Goal: Task Accomplishment & Management: Complete application form

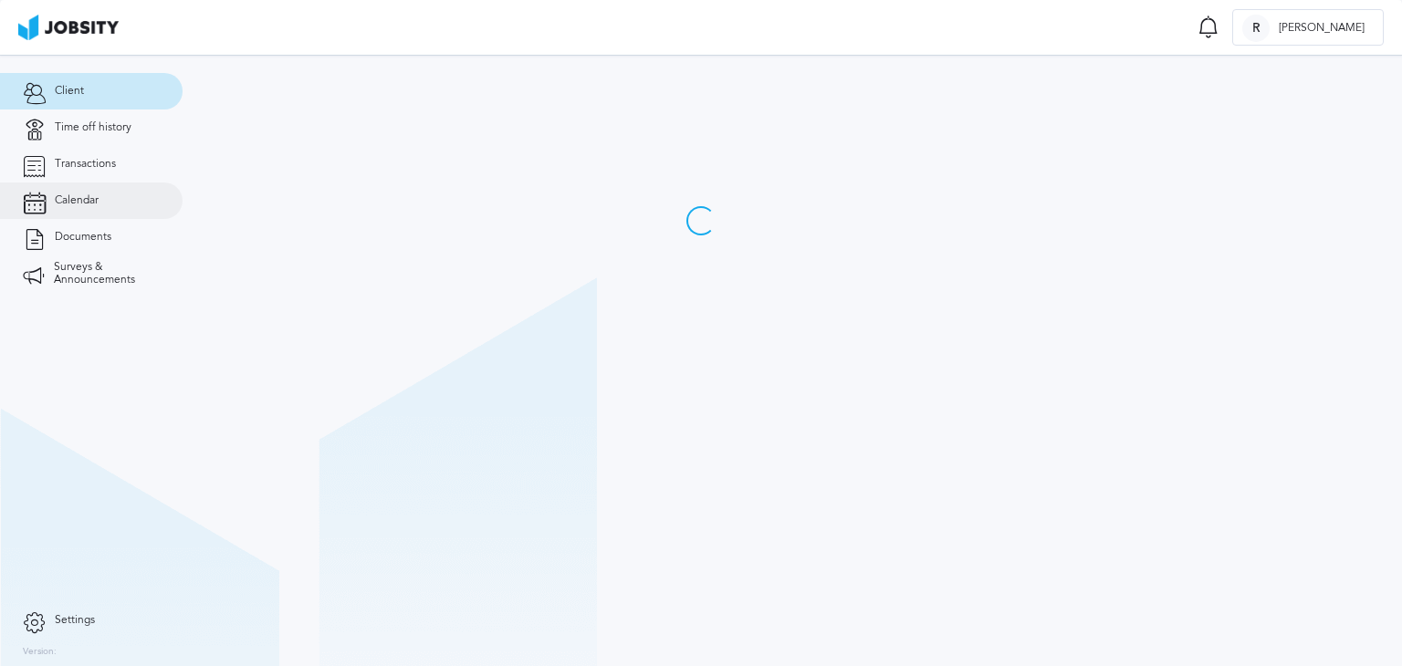
click at [106, 196] on link "Calendar" at bounding box center [91, 201] width 183 height 37
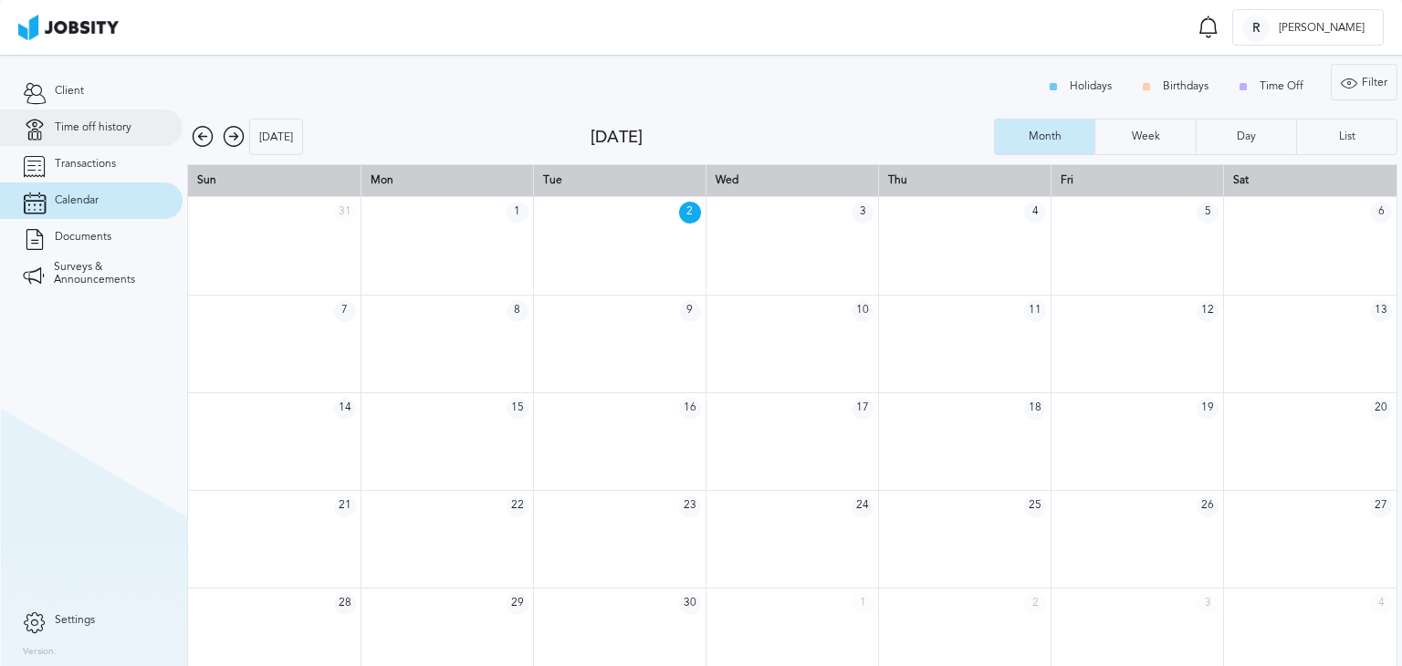
click at [95, 132] on span "Time off history" at bounding box center [93, 127] width 77 height 13
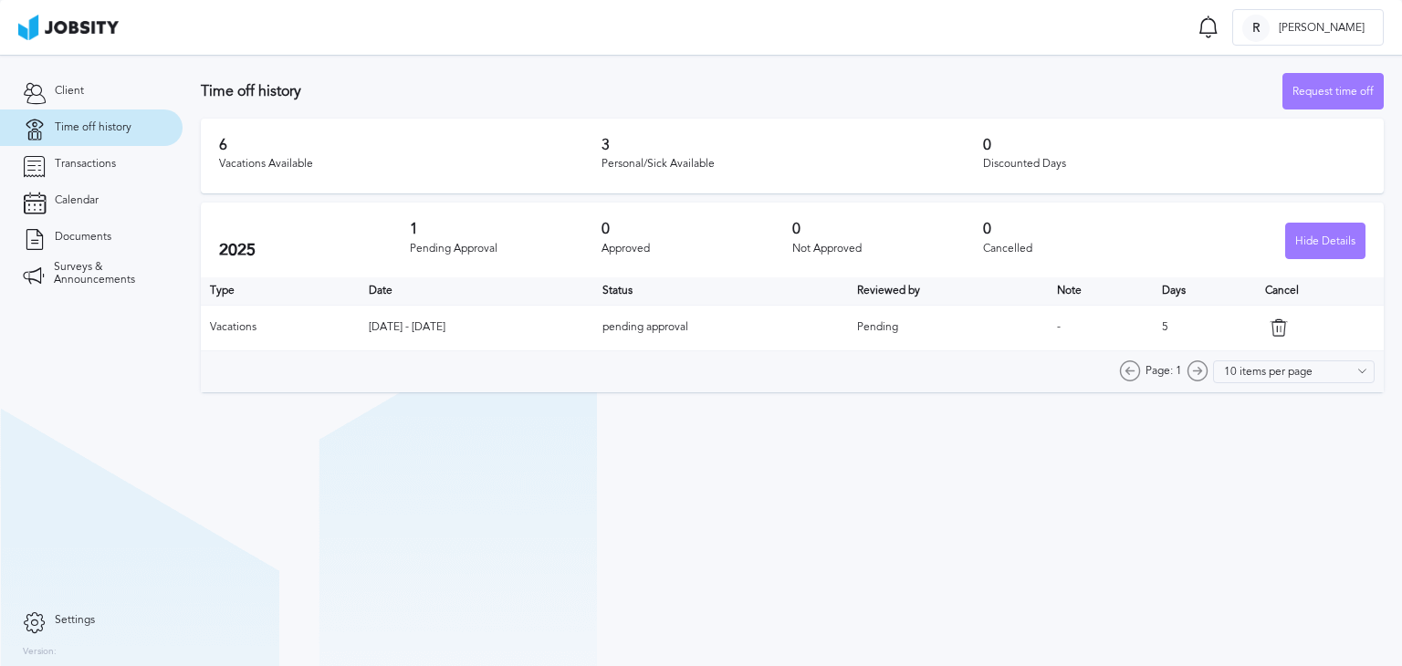
click at [1288, 326] on icon at bounding box center [1278, 327] width 18 height 18
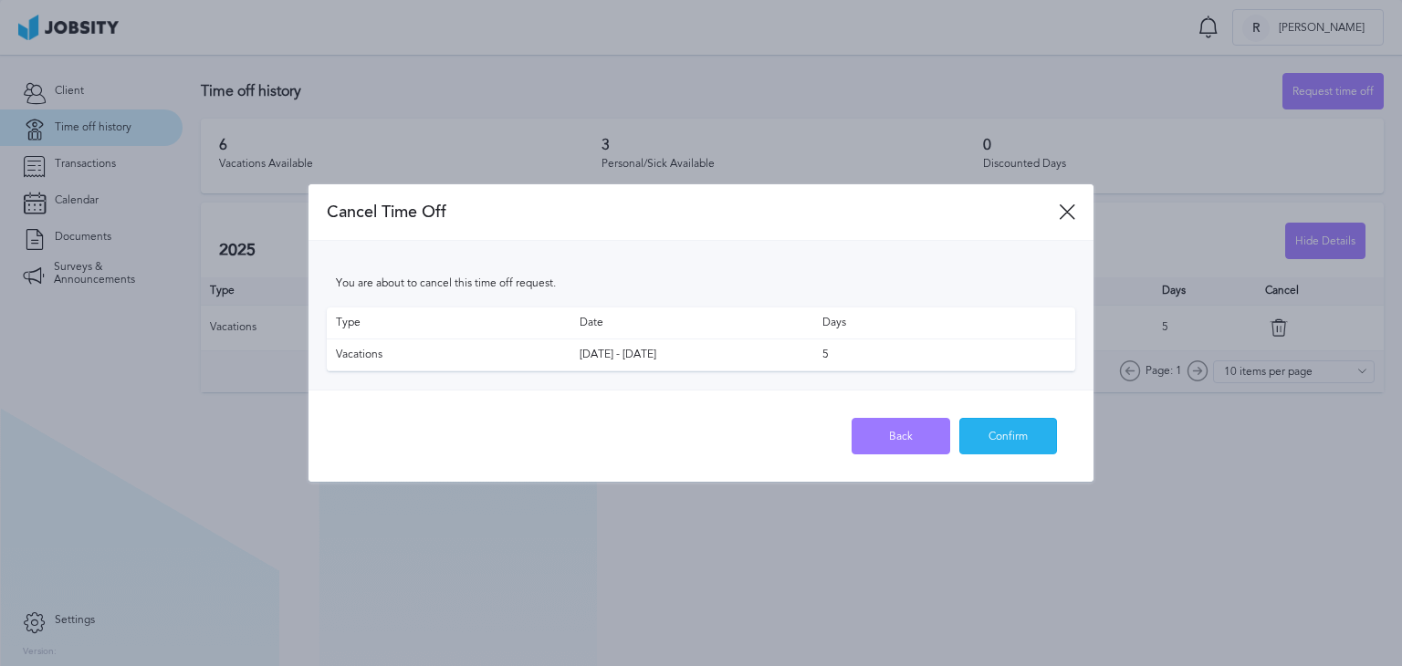
click at [1019, 432] on div "Confirm" at bounding box center [1008, 437] width 97 height 37
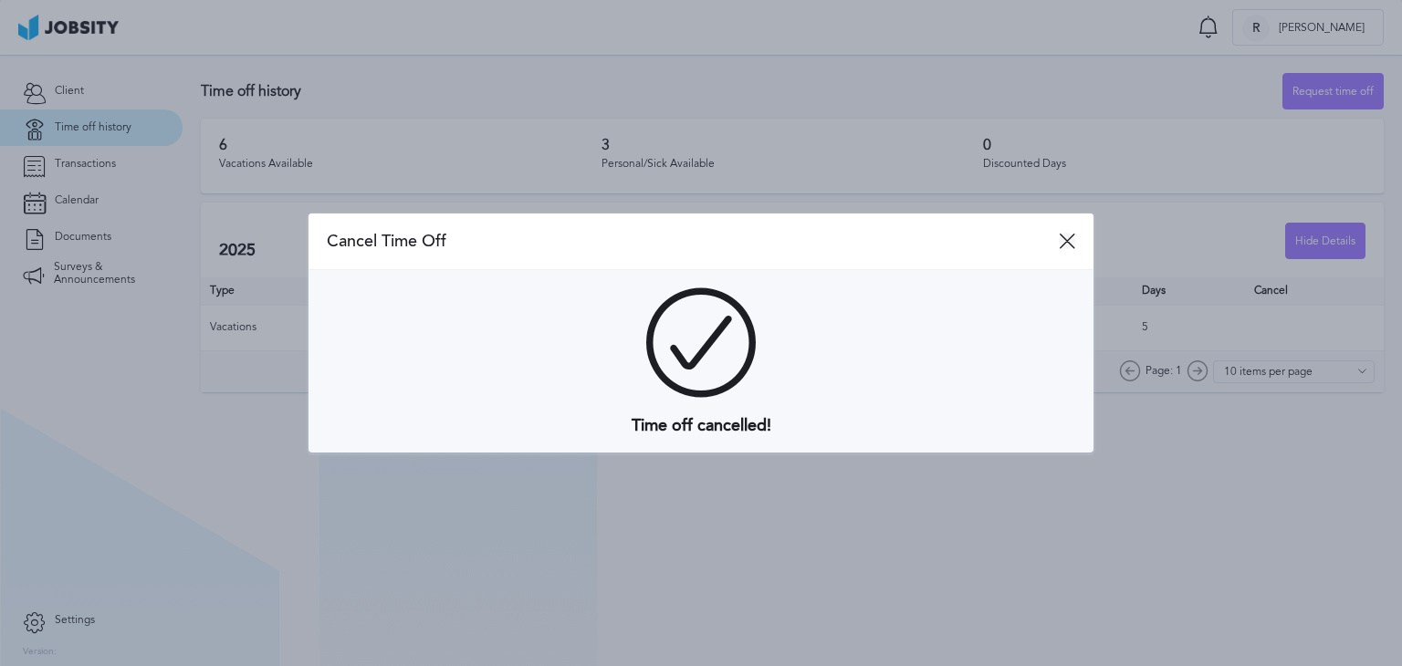
click at [1074, 242] on icon at bounding box center [1067, 241] width 16 height 16
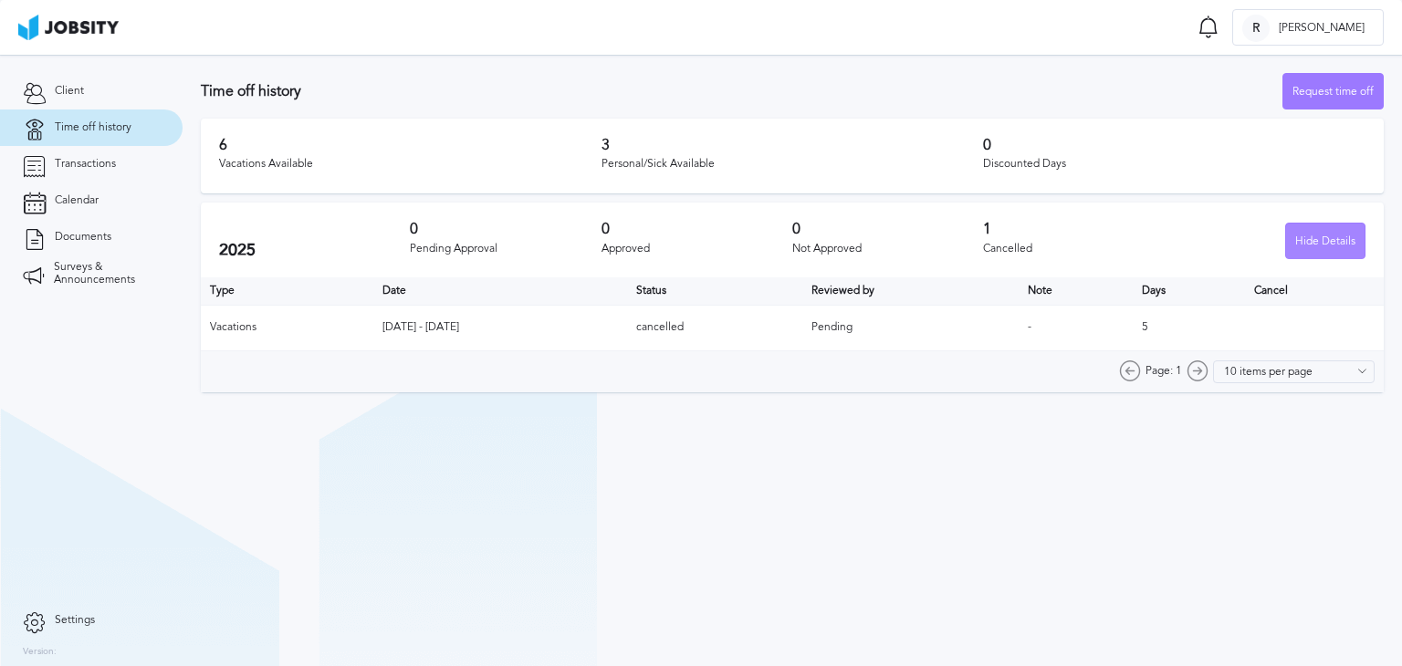
click at [1333, 243] on div "Hide Details" at bounding box center [1325, 242] width 78 height 37
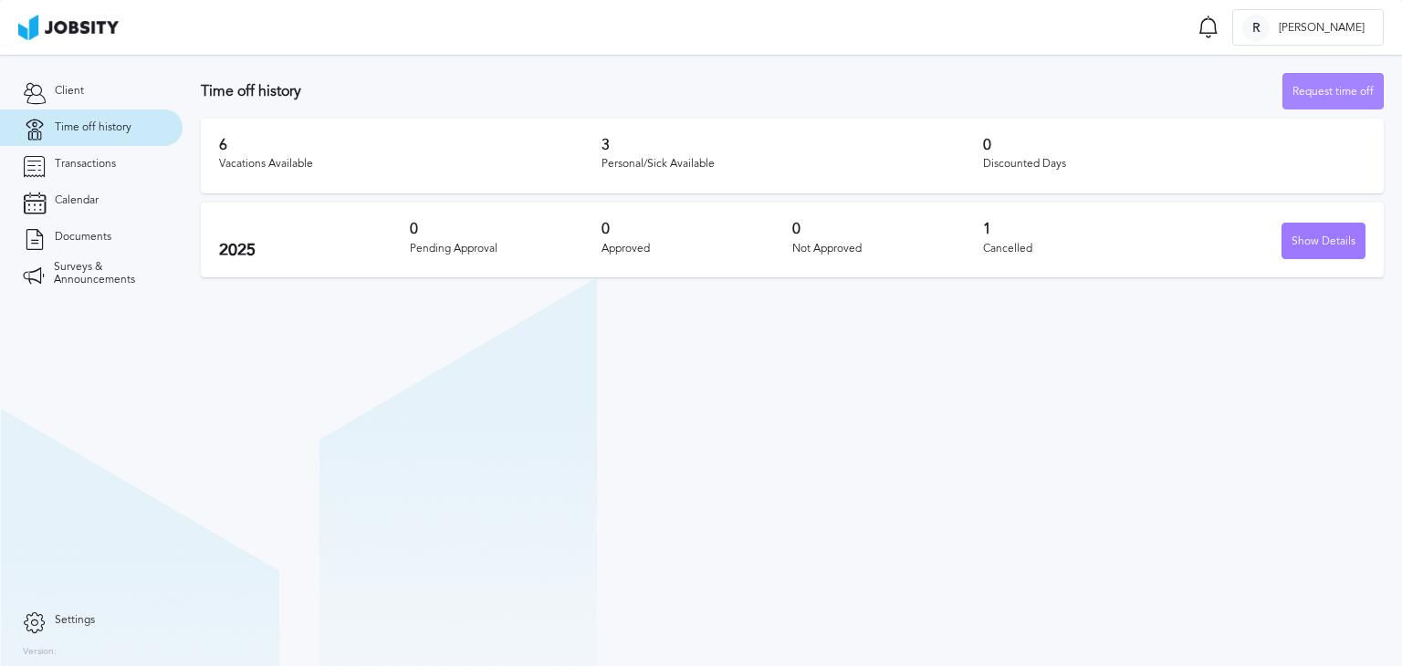
click at [1351, 91] on div "Request time off" at bounding box center [1332, 92] width 99 height 37
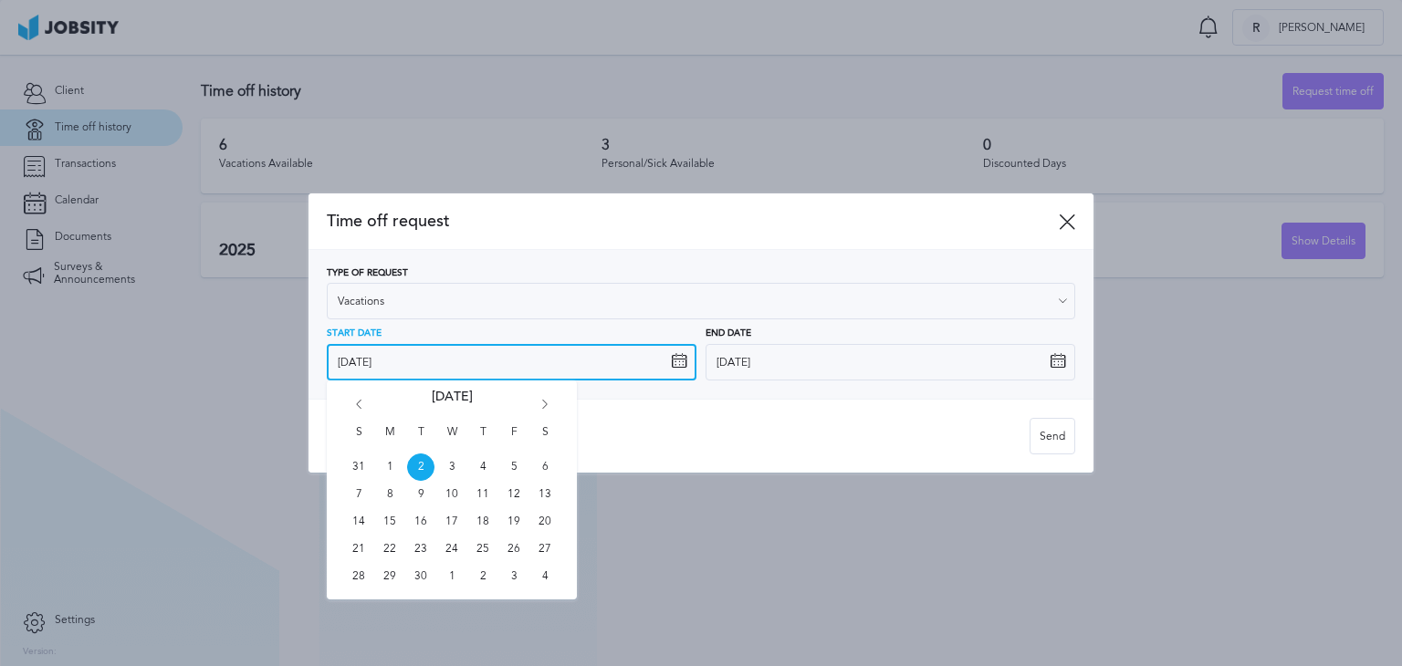
click at [583, 362] on input "[DATE]" at bounding box center [512, 362] width 370 height 37
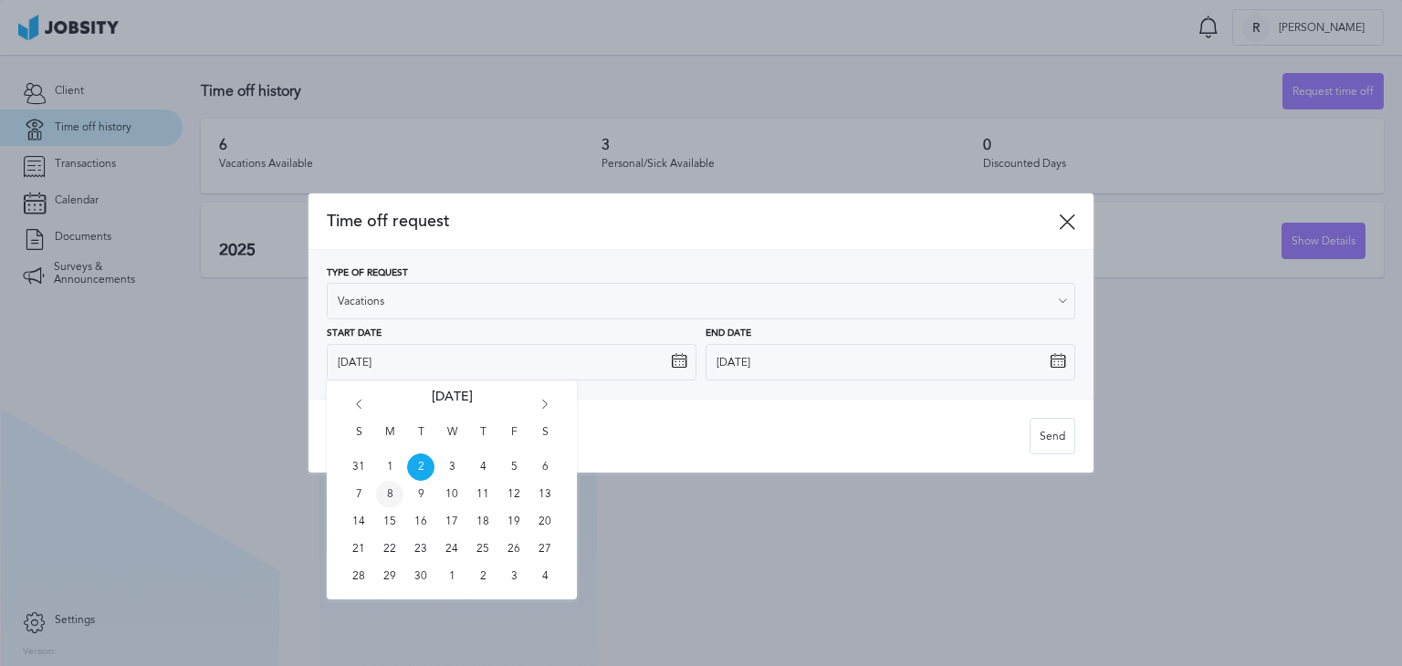
click at [386, 495] on span "8" at bounding box center [389, 494] width 27 height 27
type input "[DATE]"
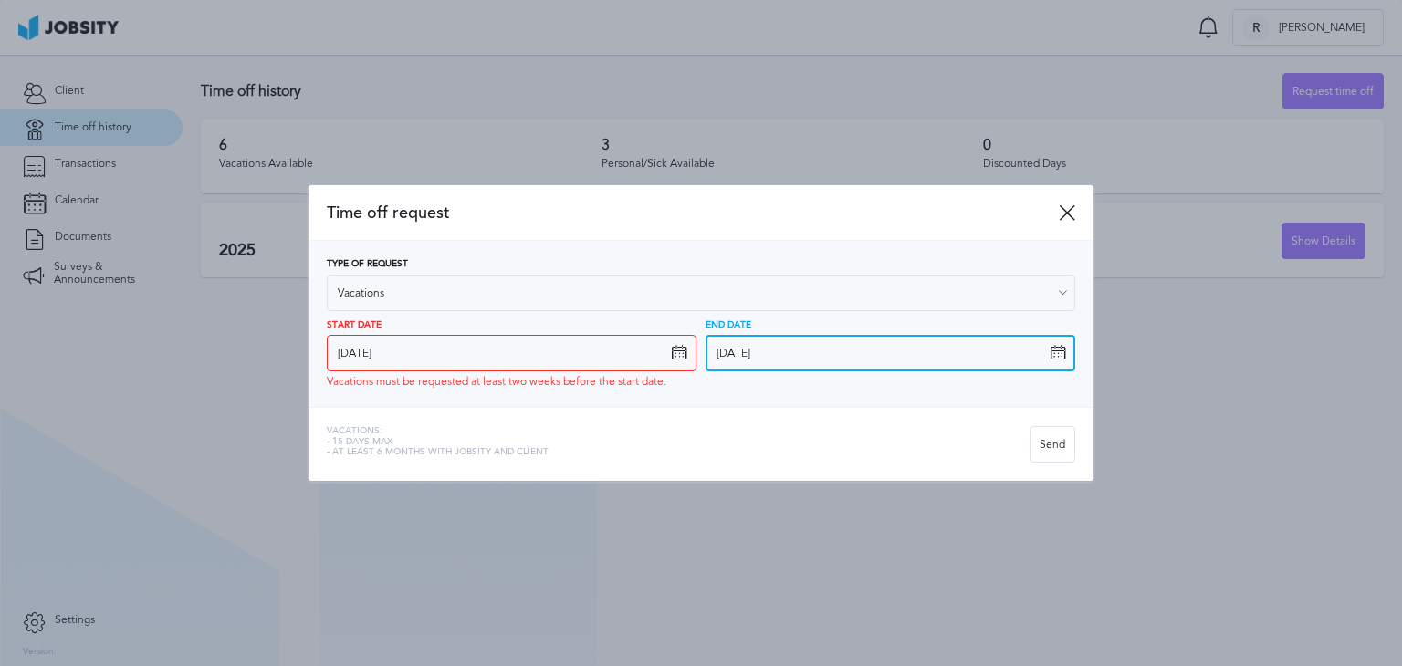
click at [829, 352] on input "[DATE]" at bounding box center [890, 353] width 370 height 37
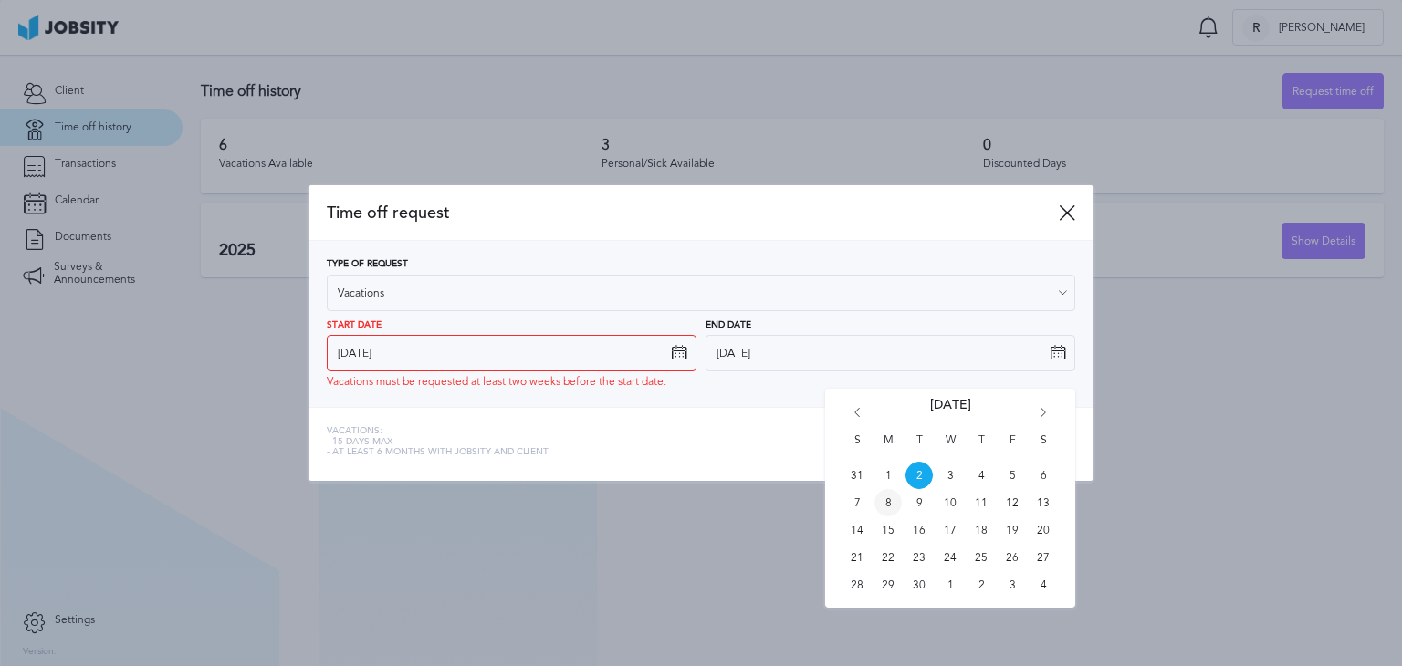
click at [889, 502] on span "8" at bounding box center [887, 502] width 27 height 27
type input "[DATE]"
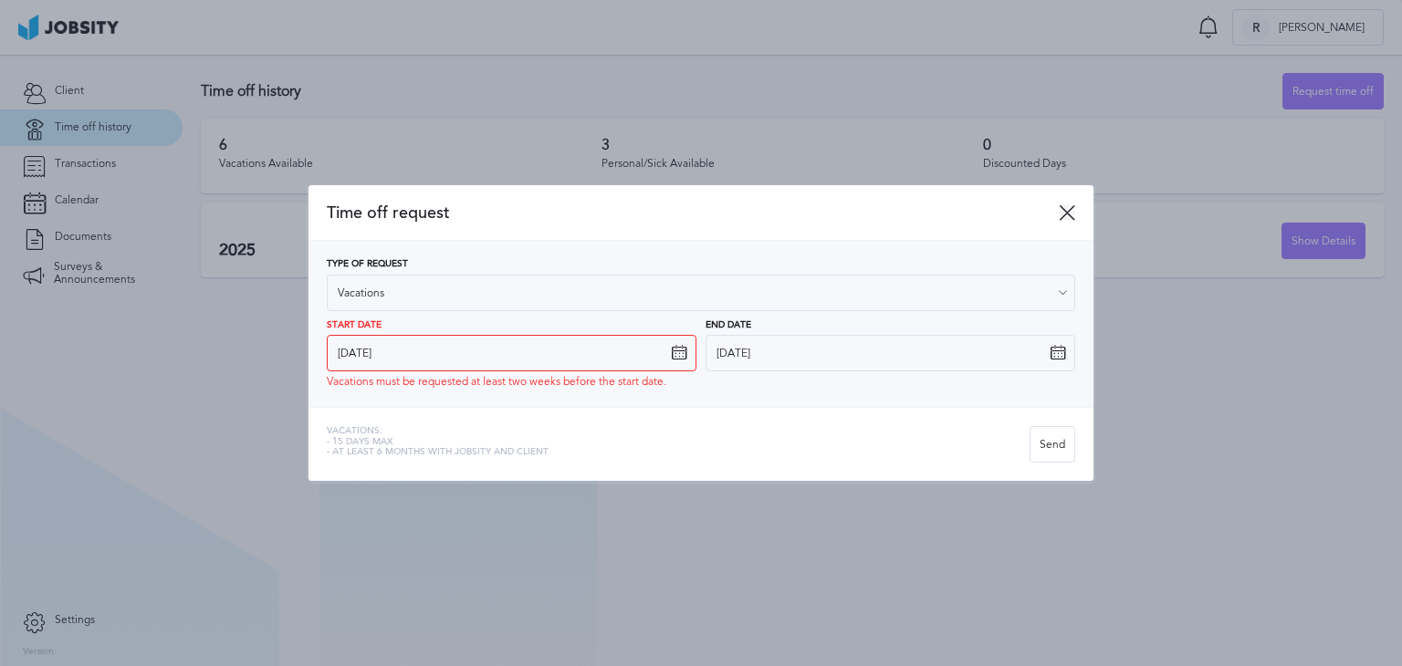
click at [1070, 212] on icon at bounding box center [1067, 212] width 16 height 16
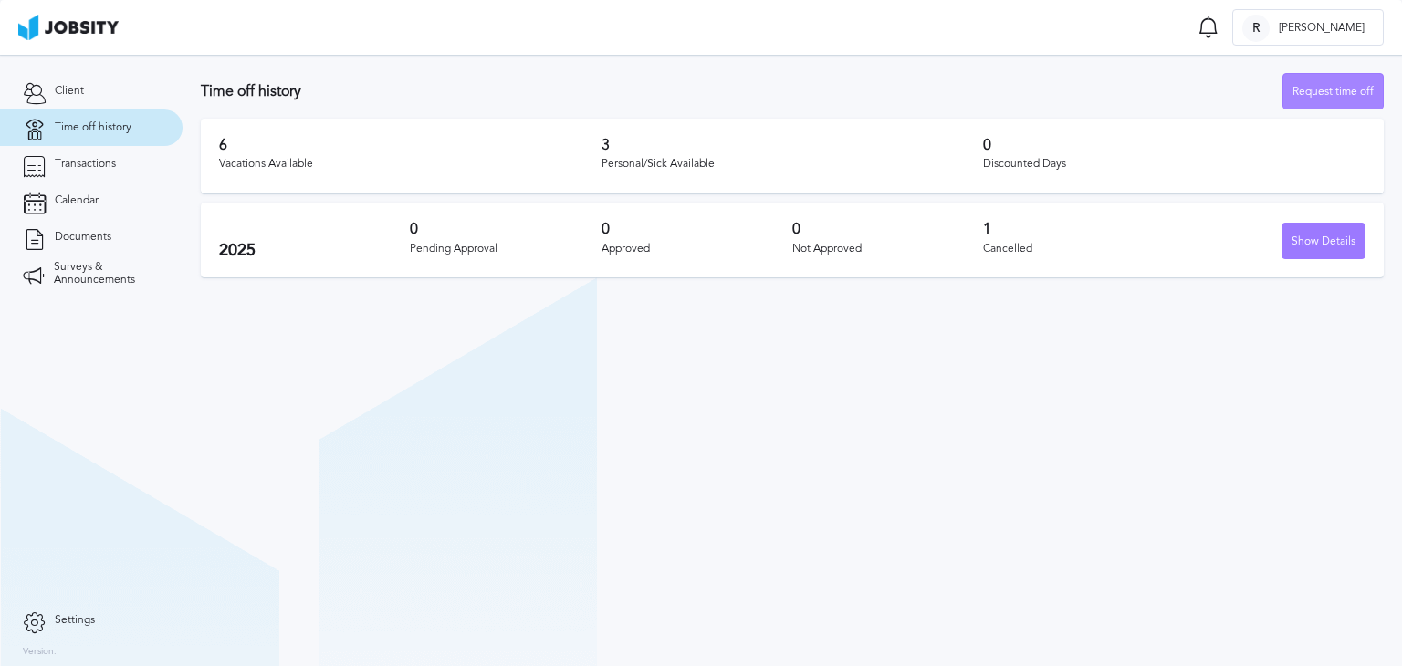
click at [1327, 86] on div "Request time off" at bounding box center [1332, 92] width 99 height 37
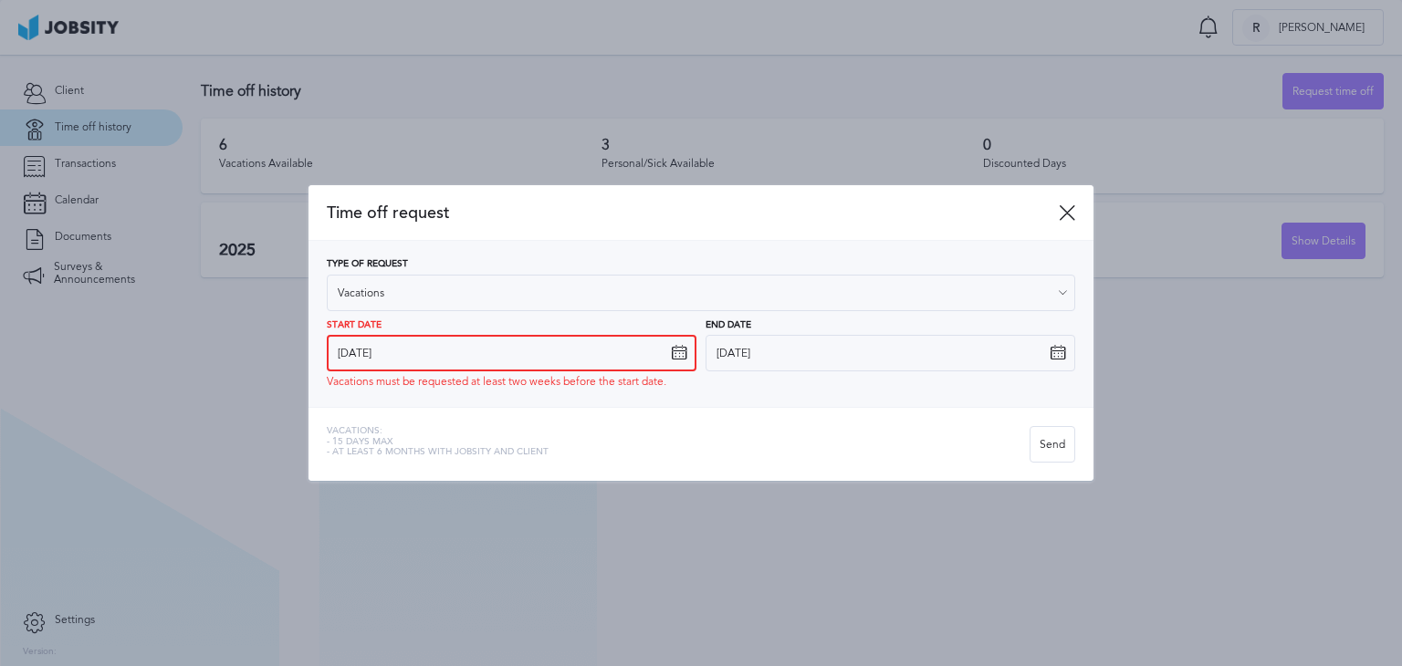
click at [458, 359] on input "[DATE]" at bounding box center [512, 353] width 370 height 37
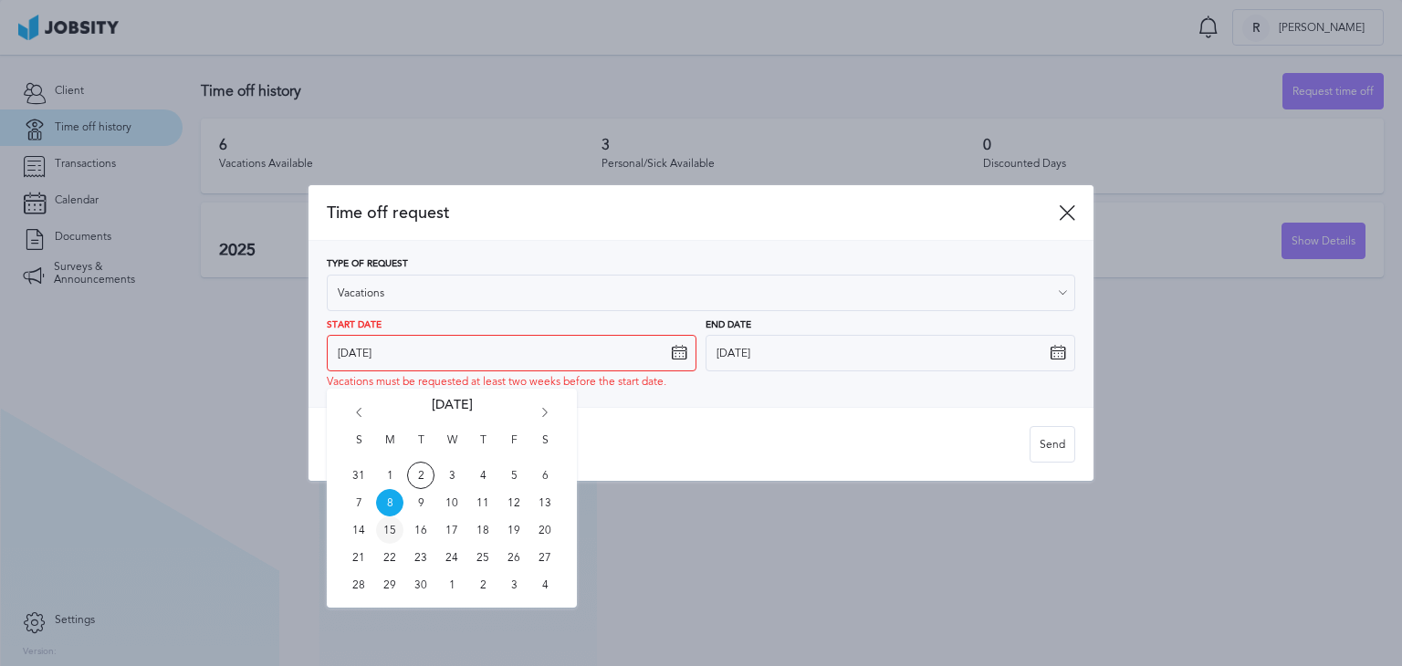
click at [391, 523] on span "15" at bounding box center [389, 529] width 27 height 27
type input "[DATE]"
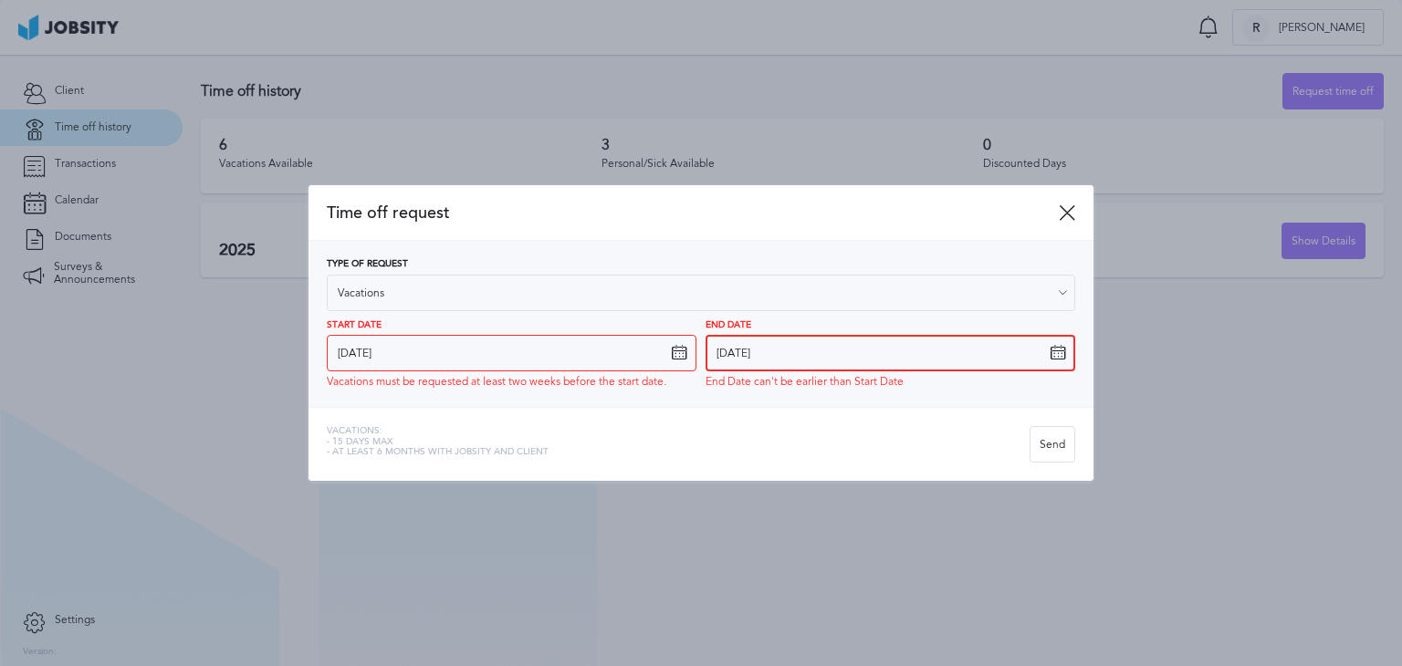
click at [850, 352] on input "[DATE]" at bounding box center [890, 353] width 370 height 37
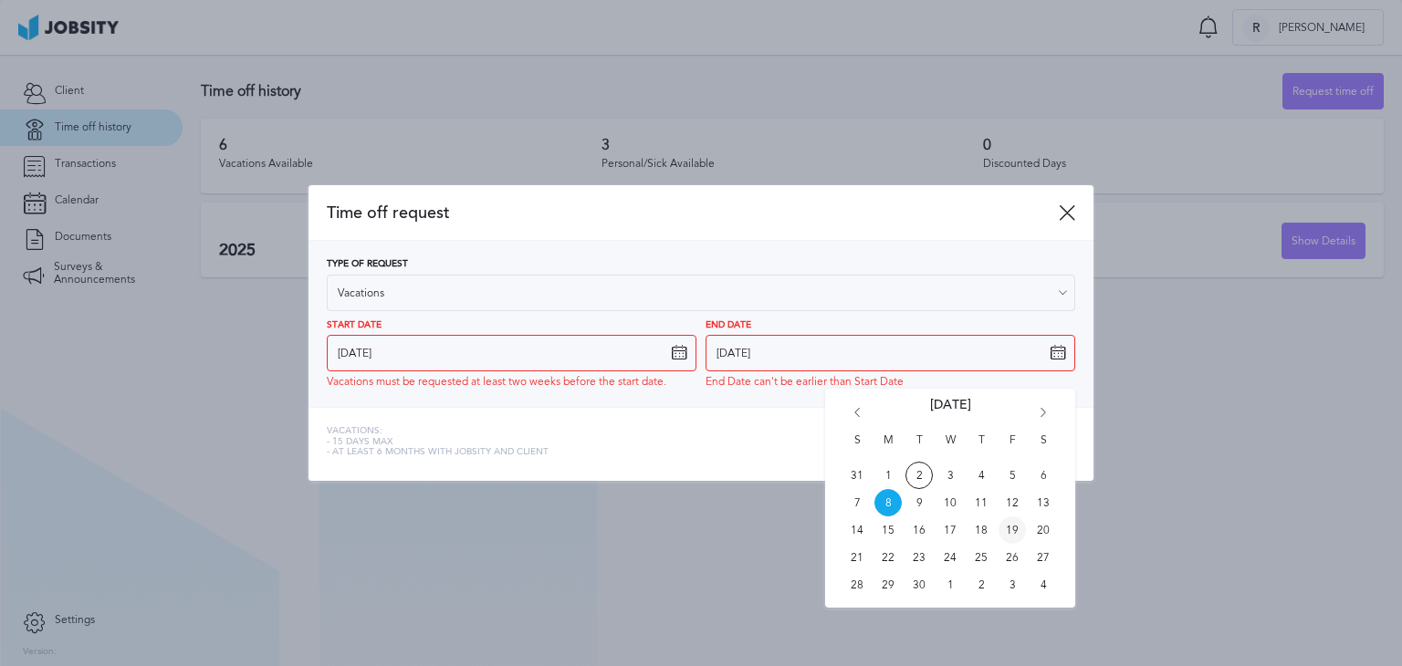
click at [1013, 530] on span "19" at bounding box center [1011, 529] width 27 height 27
type input "[DATE]"
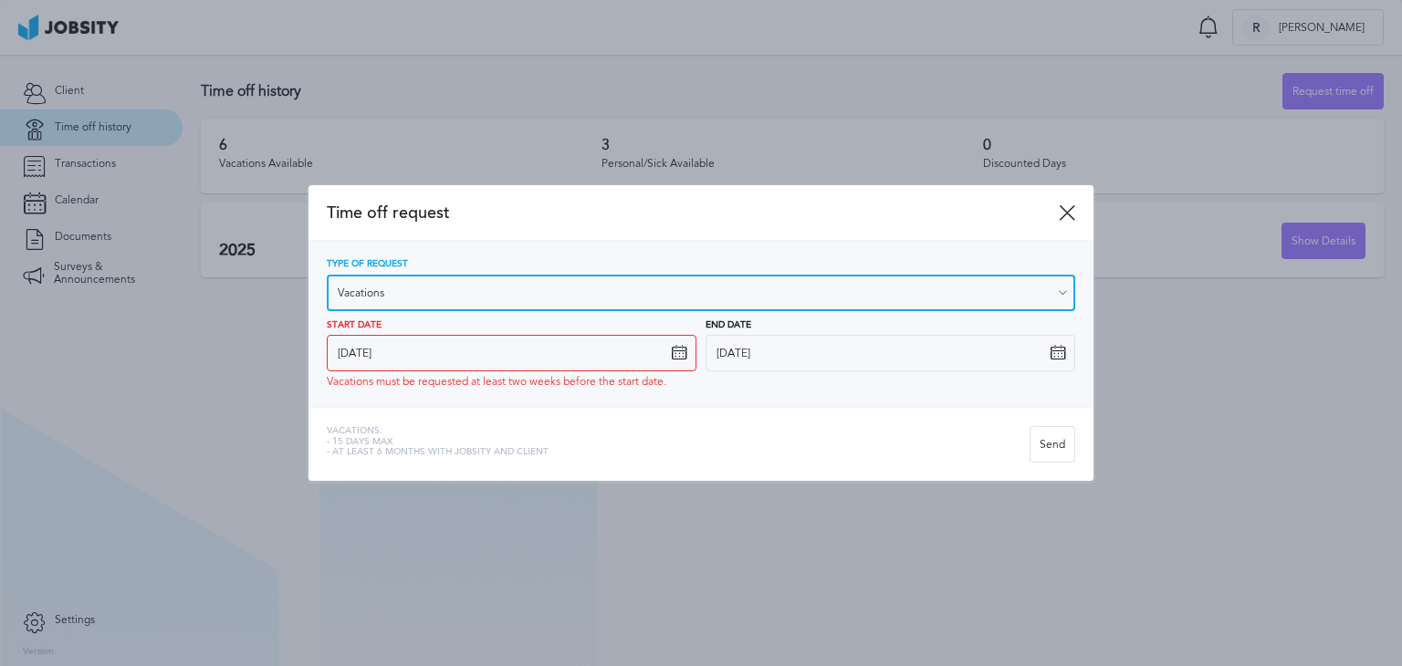
click at [542, 293] on input "Vacations" at bounding box center [701, 293] width 748 height 37
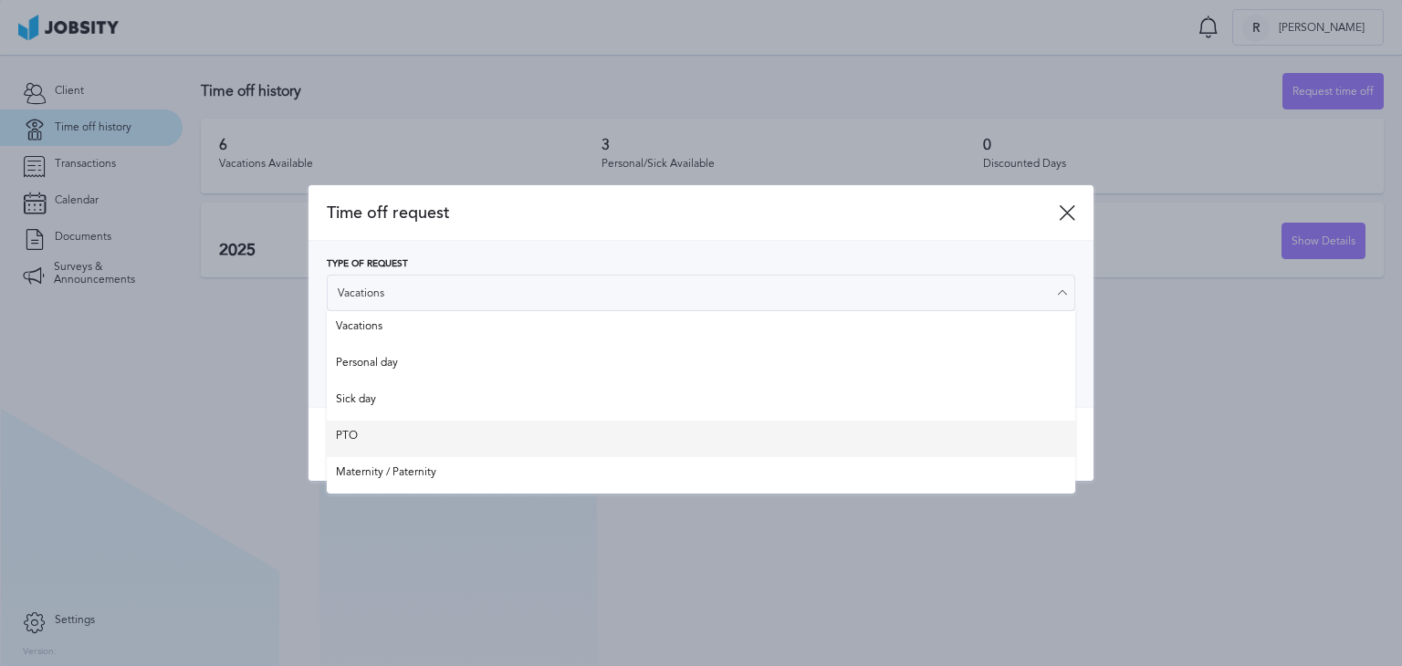
type input "PTO"
click at [375, 438] on div "Time off request Type of Request PTO Vacations Personal day Sick day PTO Matern…" at bounding box center [700, 333] width 785 height 296
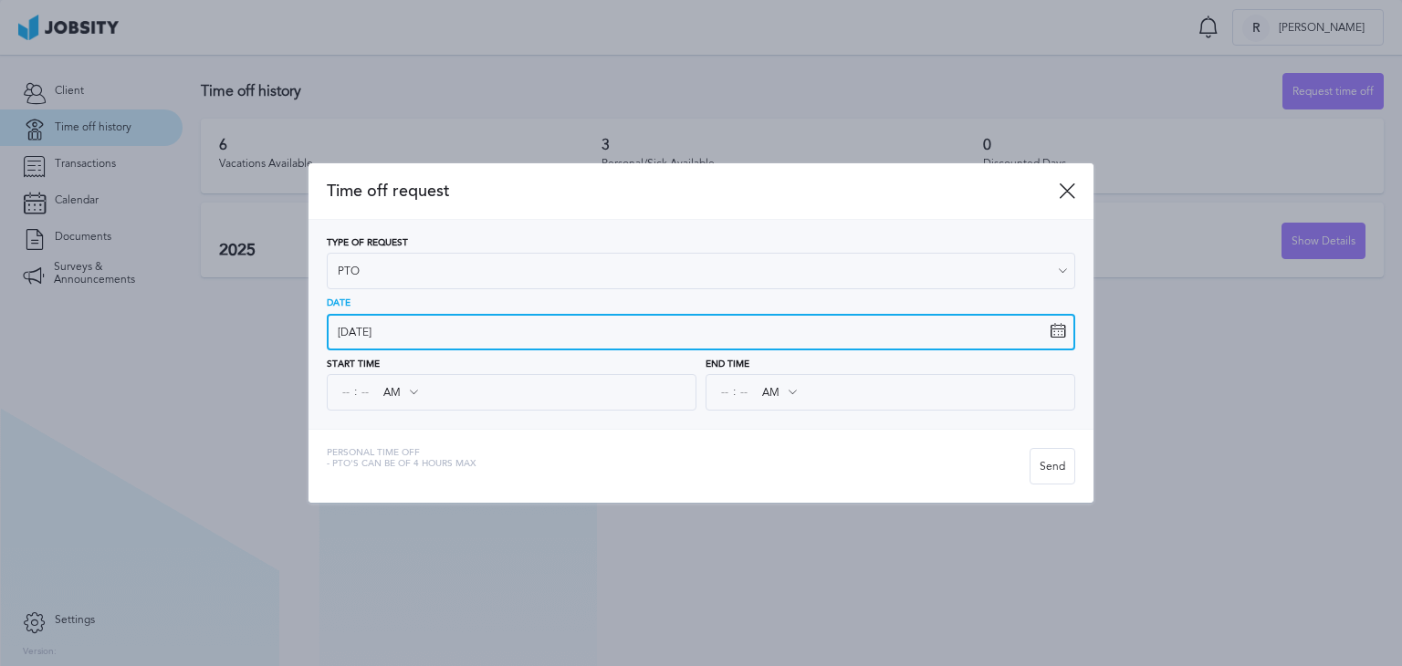
click at [434, 326] on input "[DATE]" at bounding box center [701, 332] width 748 height 37
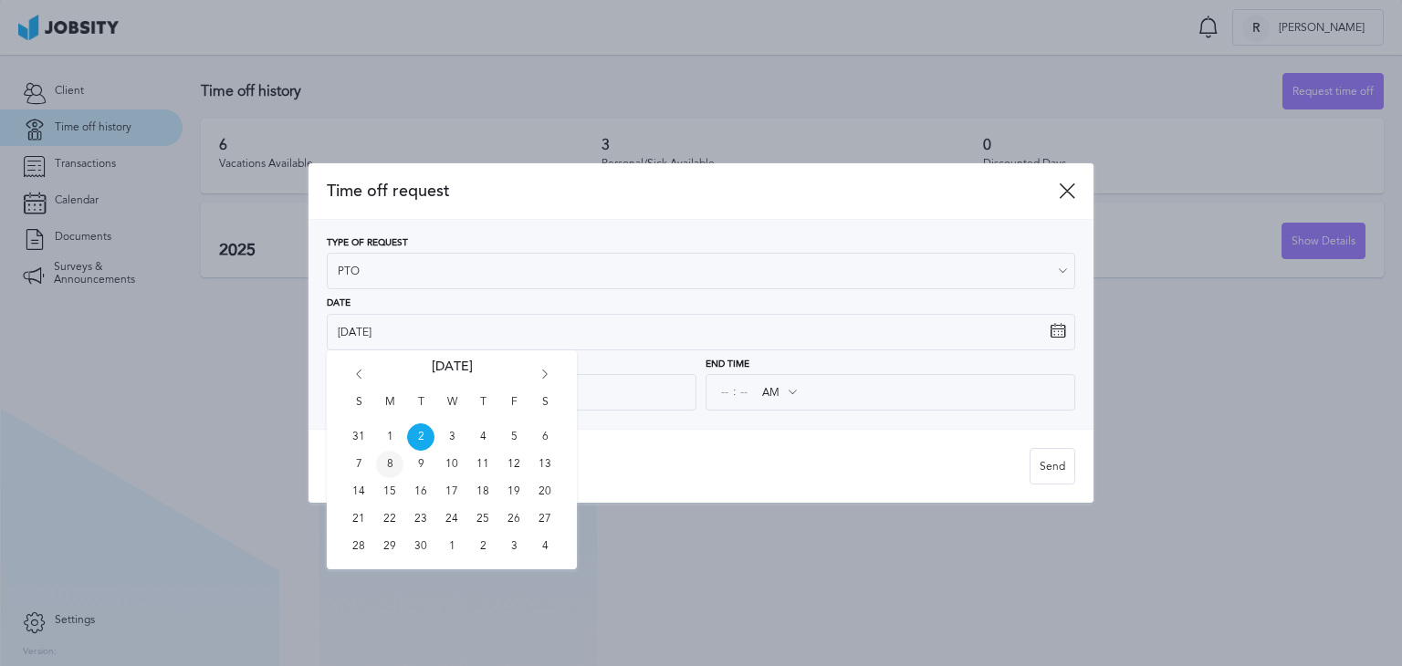
click at [388, 467] on span "8" at bounding box center [389, 464] width 27 height 27
type input "[DATE]"
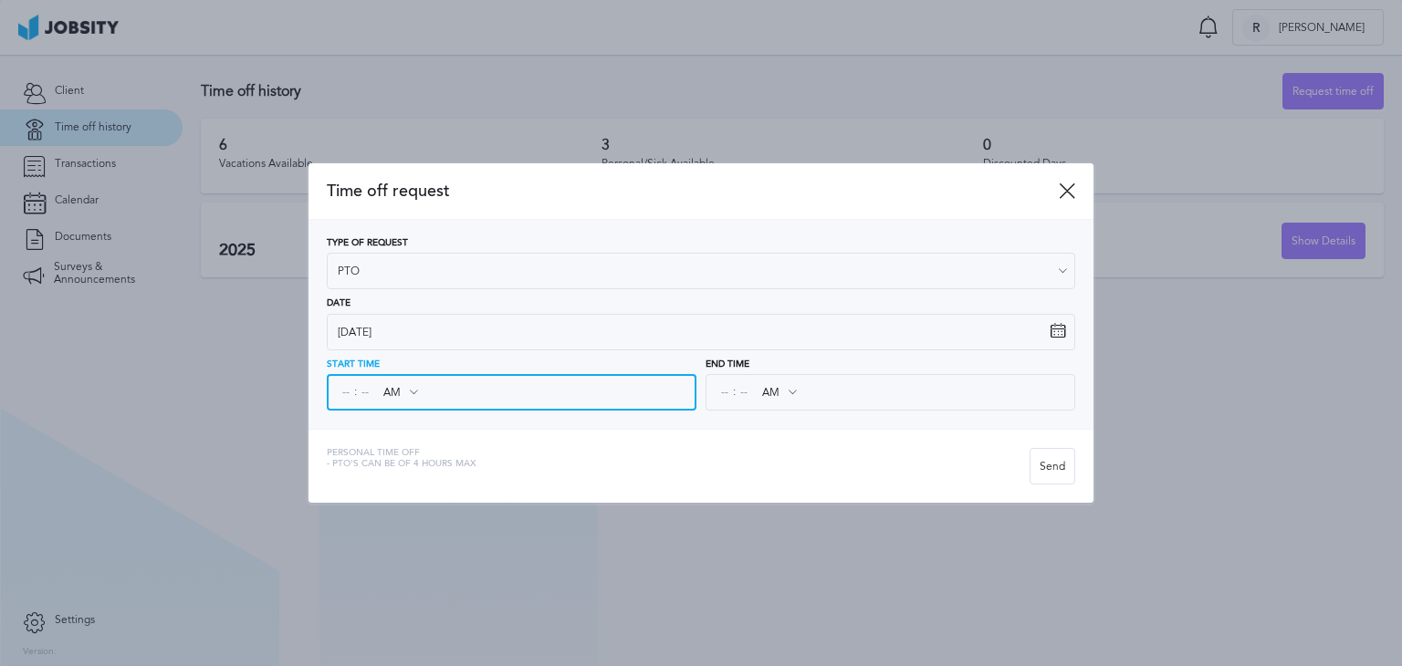
click at [363, 391] on input at bounding box center [365, 392] width 16 height 33
type input "10"
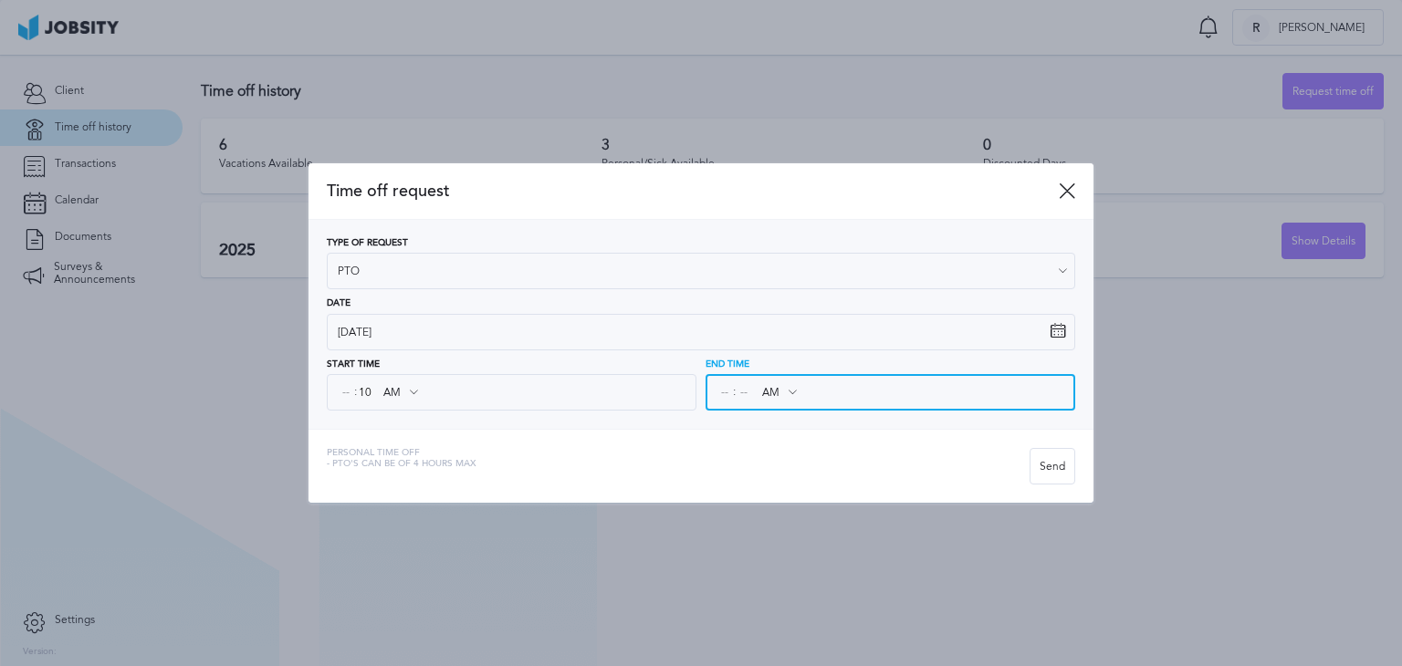
click at [745, 391] on input at bounding box center [743, 392] width 16 height 33
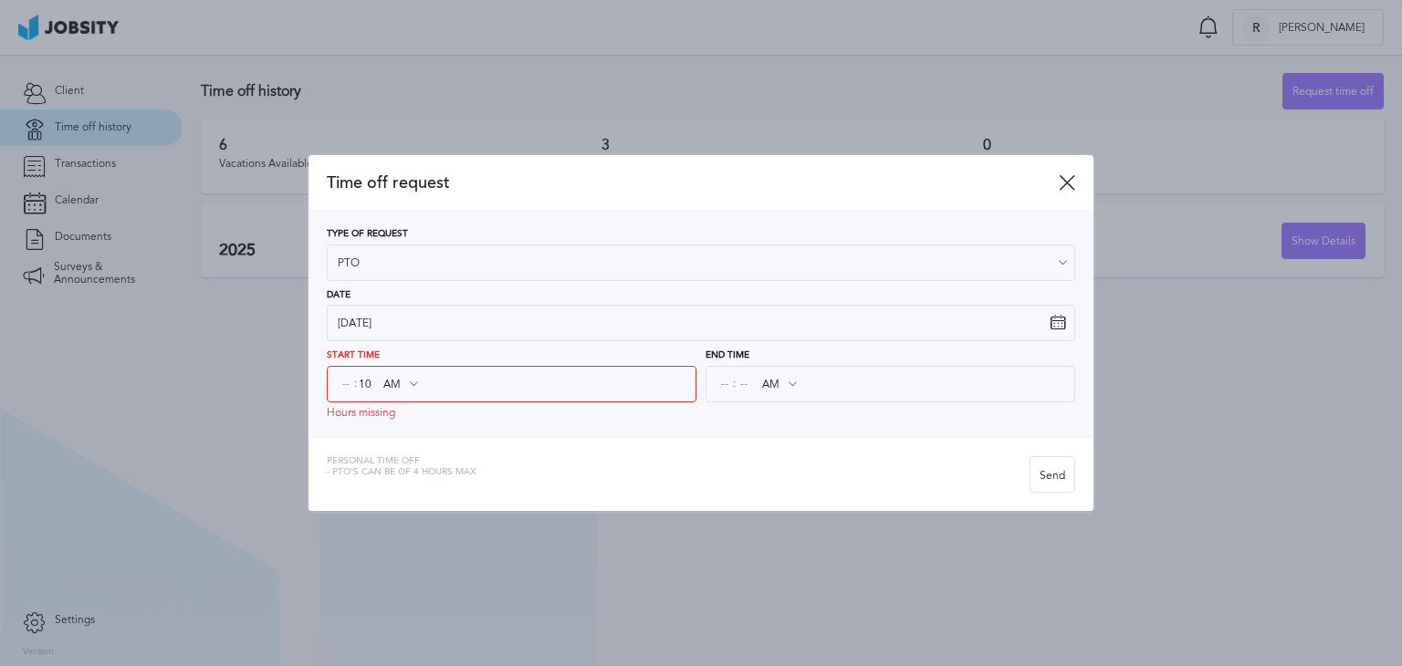
click at [793, 387] on div "AM AM PM" at bounding box center [778, 384] width 53 height 33
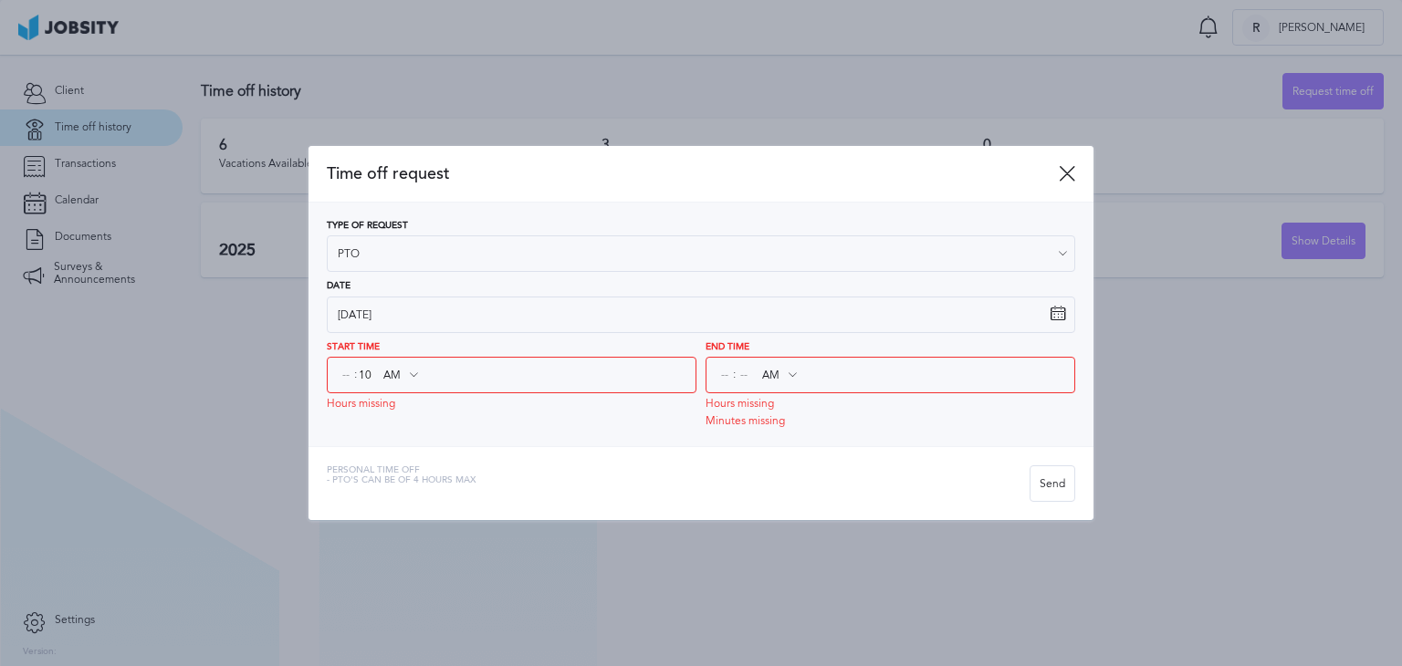
click at [785, 374] on icon at bounding box center [792, 375] width 16 height 16
click at [792, 377] on icon at bounding box center [792, 375] width 16 height 16
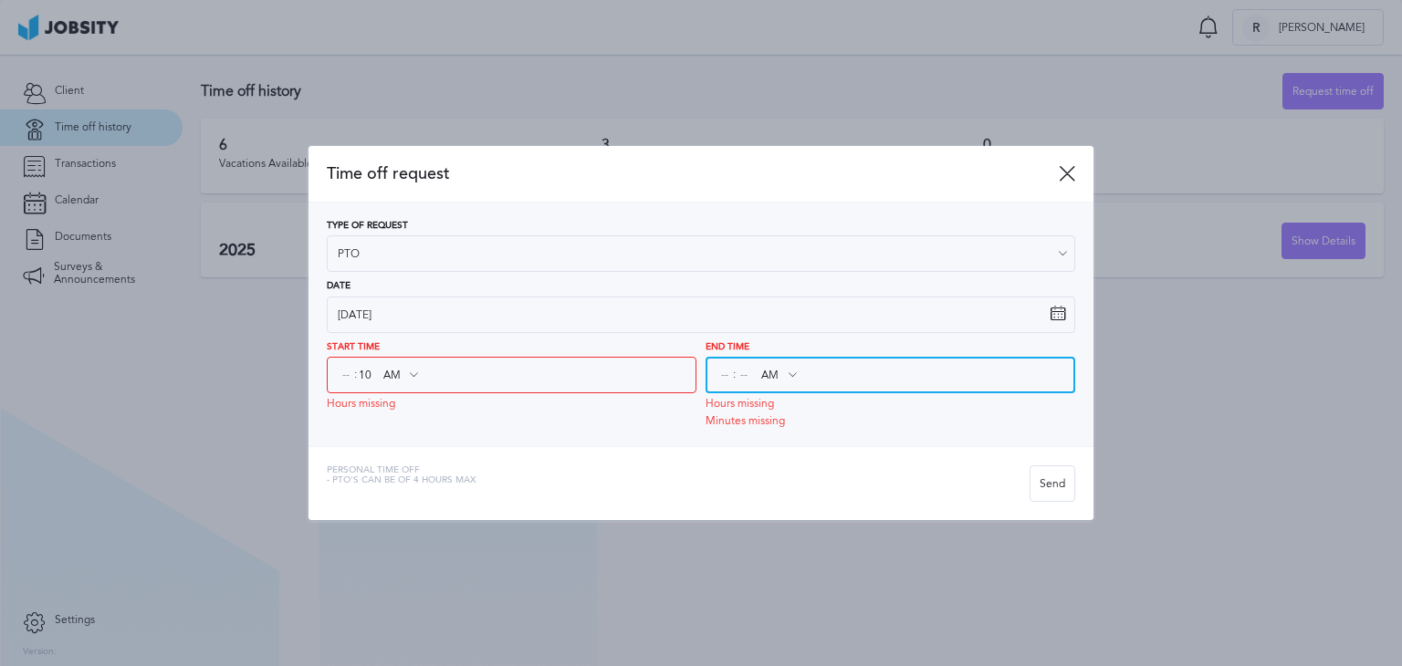
click at [770, 376] on input "AM" at bounding box center [778, 375] width 53 height 33
click at [730, 378] on input at bounding box center [724, 375] width 16 height 33
click at [772, 377] on input "AM" at bounding box center [778, 375] width 53 height 33
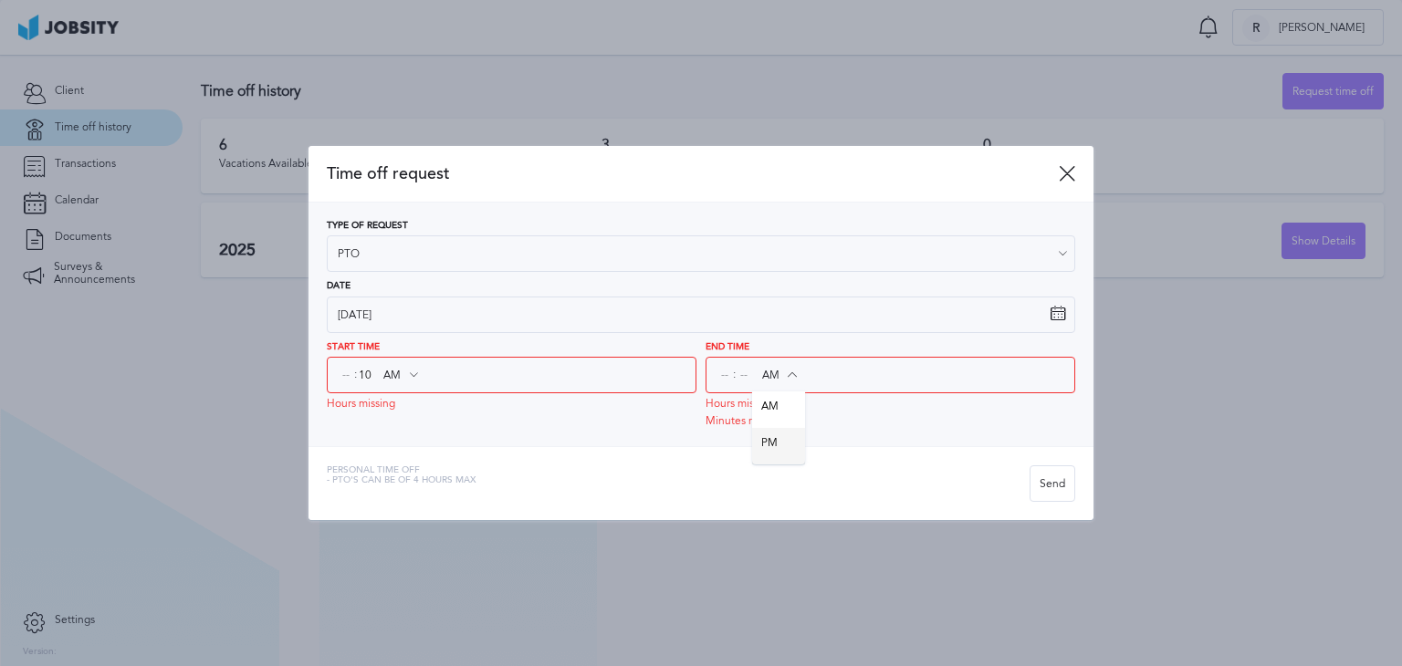
type input "PM"
click at [772, 440] on div "Type of Request PTO Vacations Personal day Sick day PTO Maternity / Paternity D…" at bounding box center [700, 325] width 785 height 244
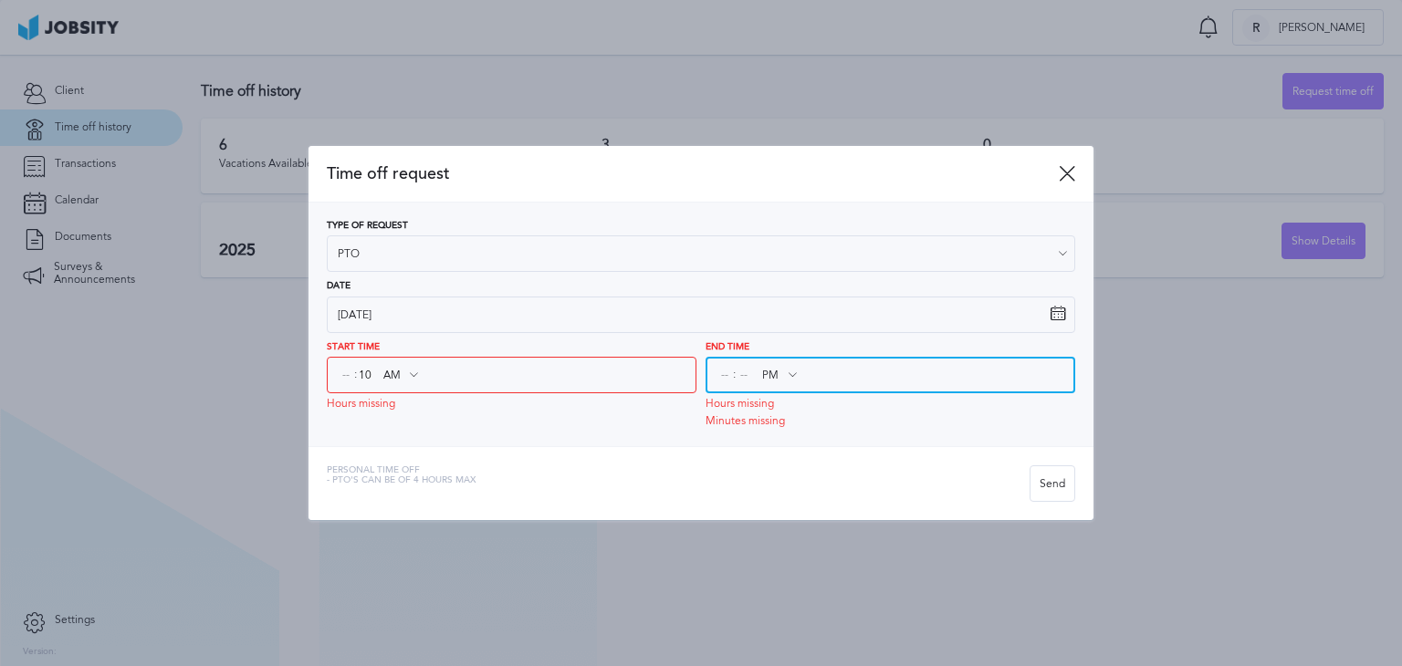
click at [726, 384] on input at bounding box center [724, 375] width 16 height 33
type input "06"
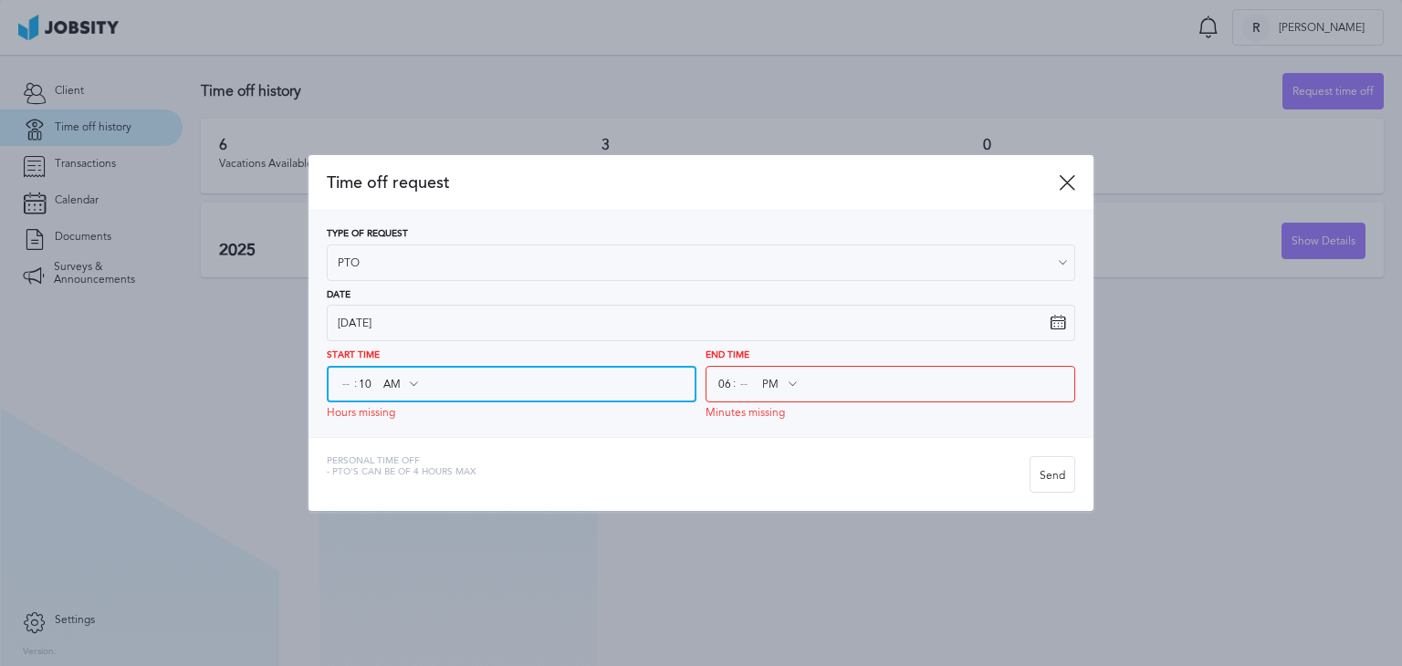
click at [349, 381] on input at bounding box center [346, 384] width 16 height 33
type input "10"
click at [370, 384] on input "10" at bounding box center [365, 384] width 16 height 33
type input "00"
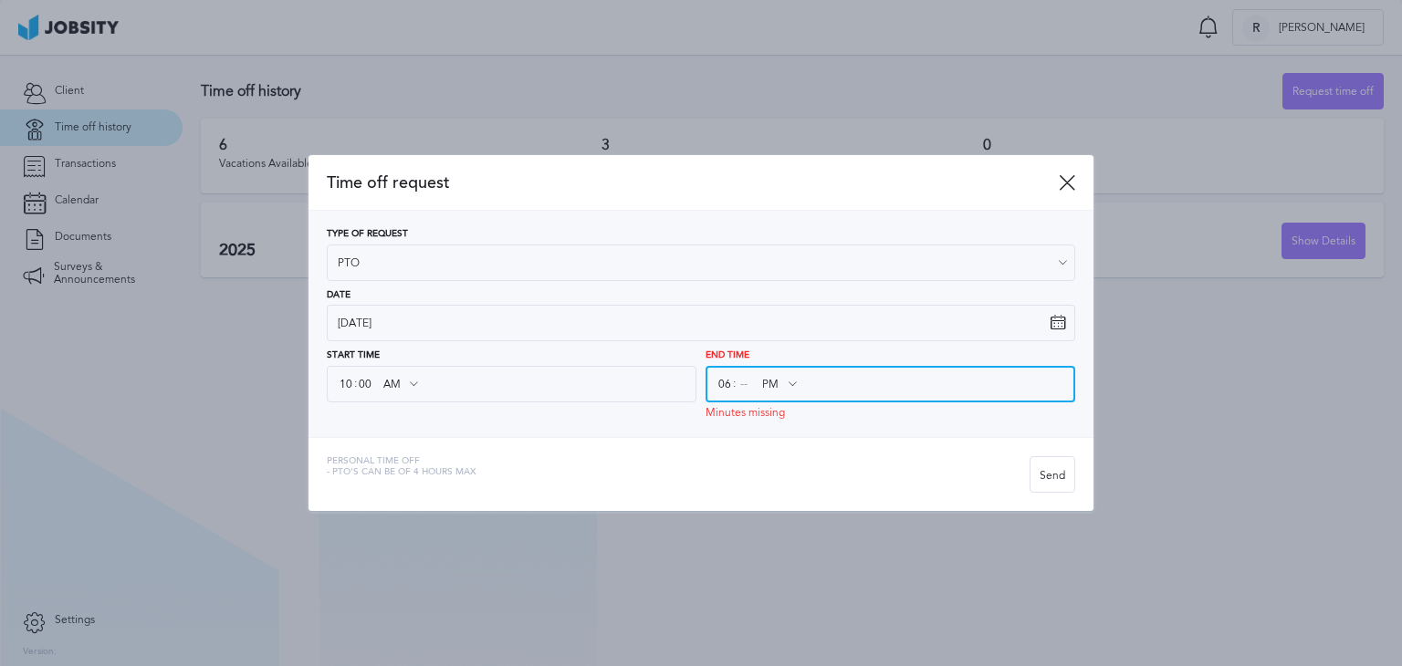
click at [738, 384] on input at bounding box center [743, 384] width 16 height 33
type input "00"
click at [802, 444] on div "Personal Time Off - PTO's can be of 4 hours [PERSON_NAME]" at bounding box center [700, 474] width 785 height 74
click at [1069, 180] on icon at bounding box center [1067, 182] width 16 height 16
